Goal: Find specific page/section: Locate item on page

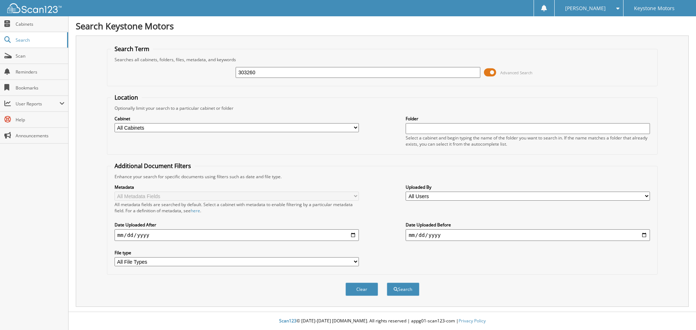
type input "303260"
click at [387, 283] on button "Search" at bounding box center [403, 289] width 33 height 13
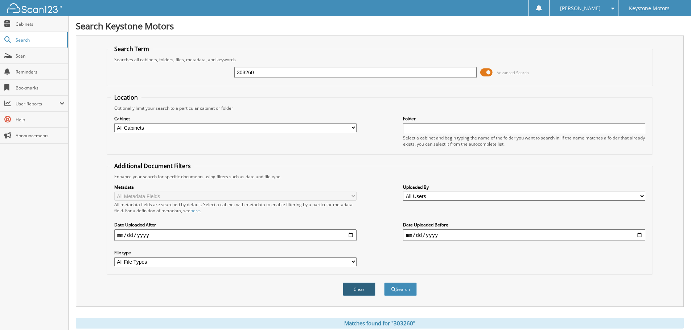
click at [356, 290] on button "Clear" at bounding box center [359, 289] width 33 height 13
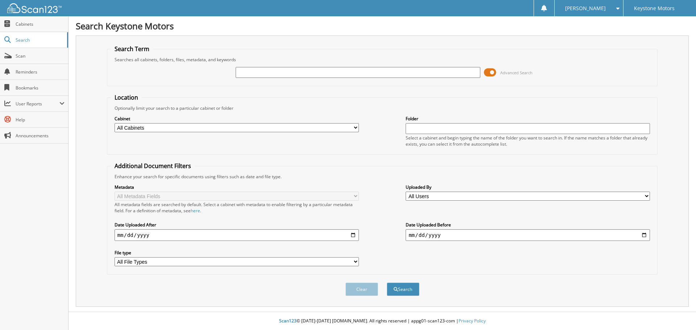
click at [268, 68] on input "text" at bounding box center [358, 72] width 244 height 11
type input "303260"
click at [387, 283] on button "Search" at bounding box center [403, 289] width 33 height 13
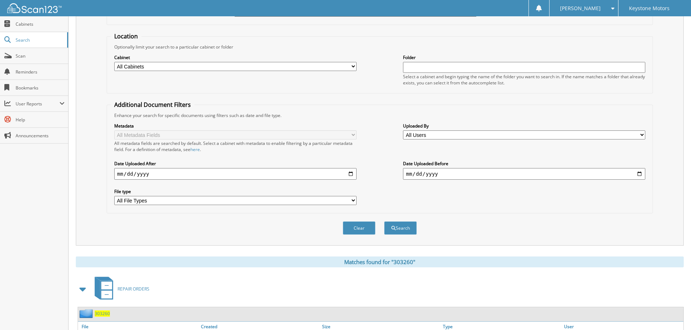
scroll to position [115, 0]
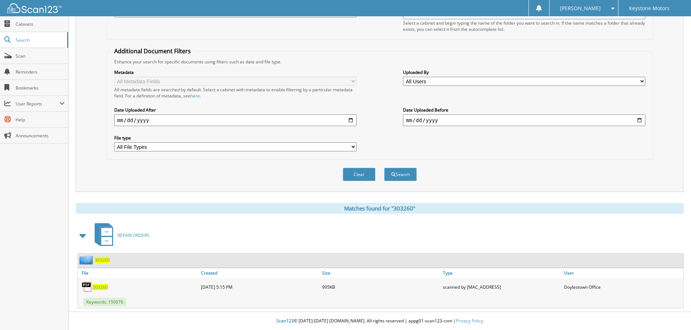
click at [98, 286] on span "303260" at bounding box center [99, 287] width 15 height 6
